Goal: Find specific page/section: Find specific page/section

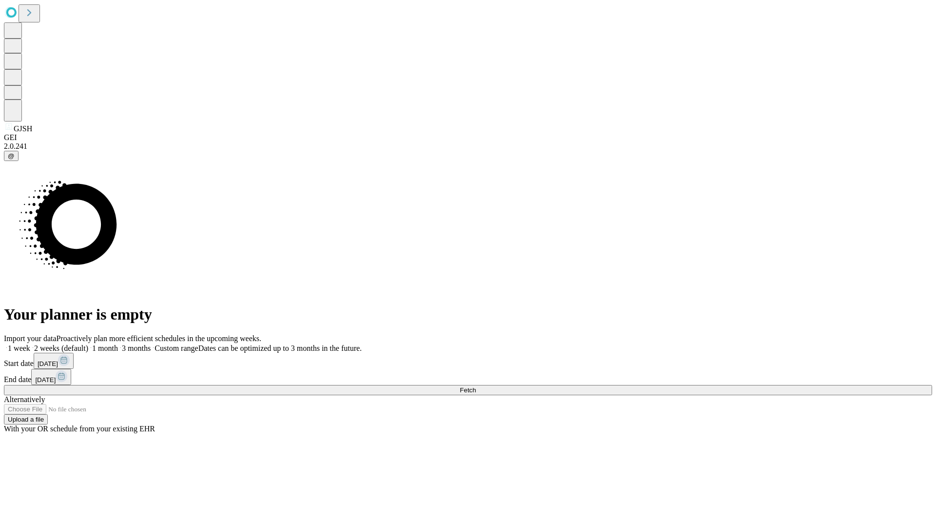
click at [476, 386] on span "Fetch" at bounding box center [468, 389] width 16 height 7
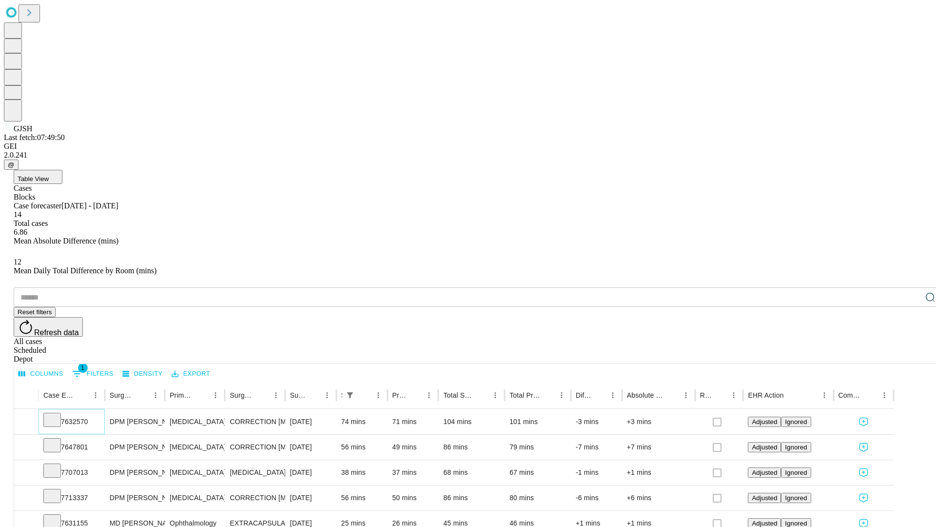
click at [57, 414] on icon at bounding box center [52, 419] width 10 height 10
